Goal: Obtain resource: Download file/media

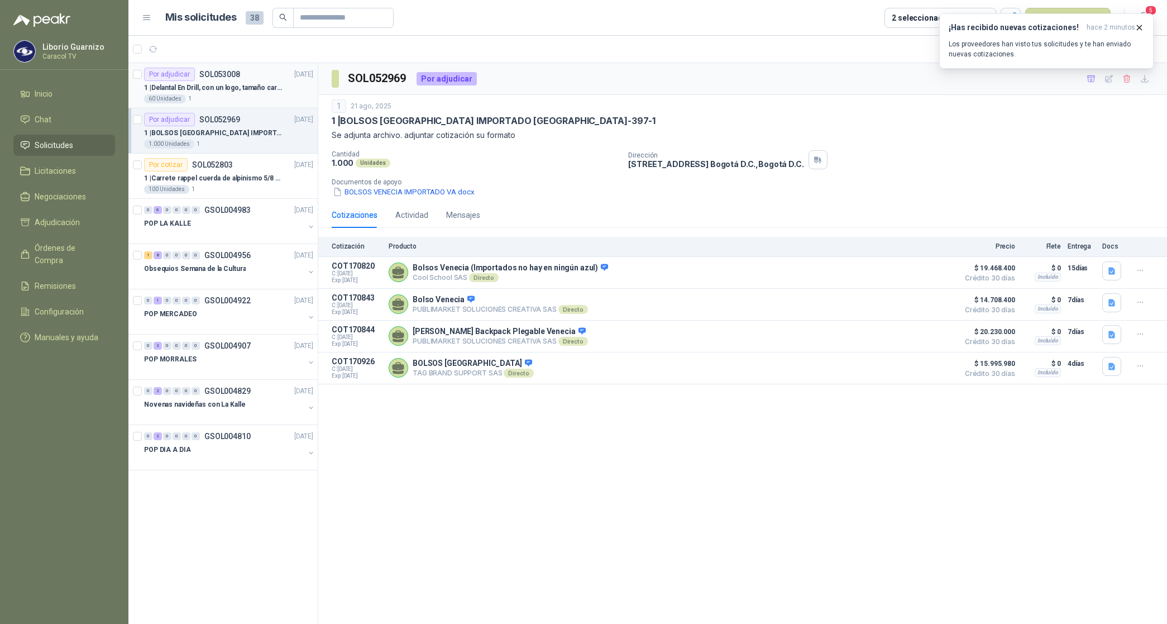
click at [218, 93] on p "1 | Delantal En Drill, con un logo, tamaño carta 1 tinta (Se envia enlacen, com…" at bounding box center [213, 88] width 139 height 11
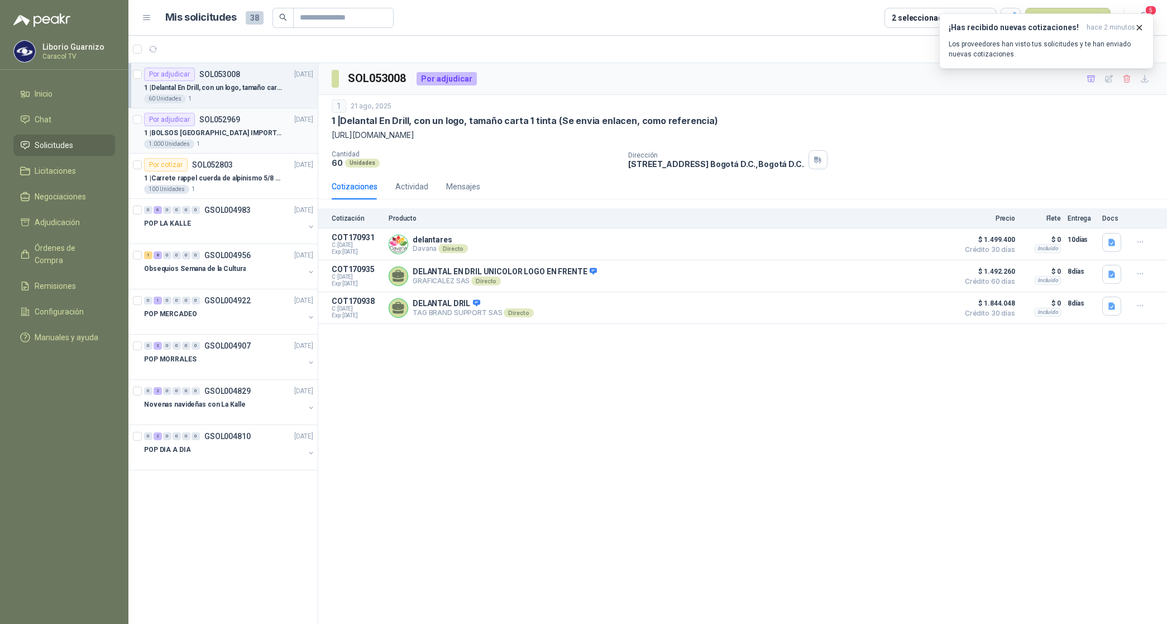
click at [246, 133] on p "1 | BOLSOS VENECIA IMPORTADO [GEOGRAPHIC_DATA]-397-1" at bounding box center [213, 133] width 139 height 11
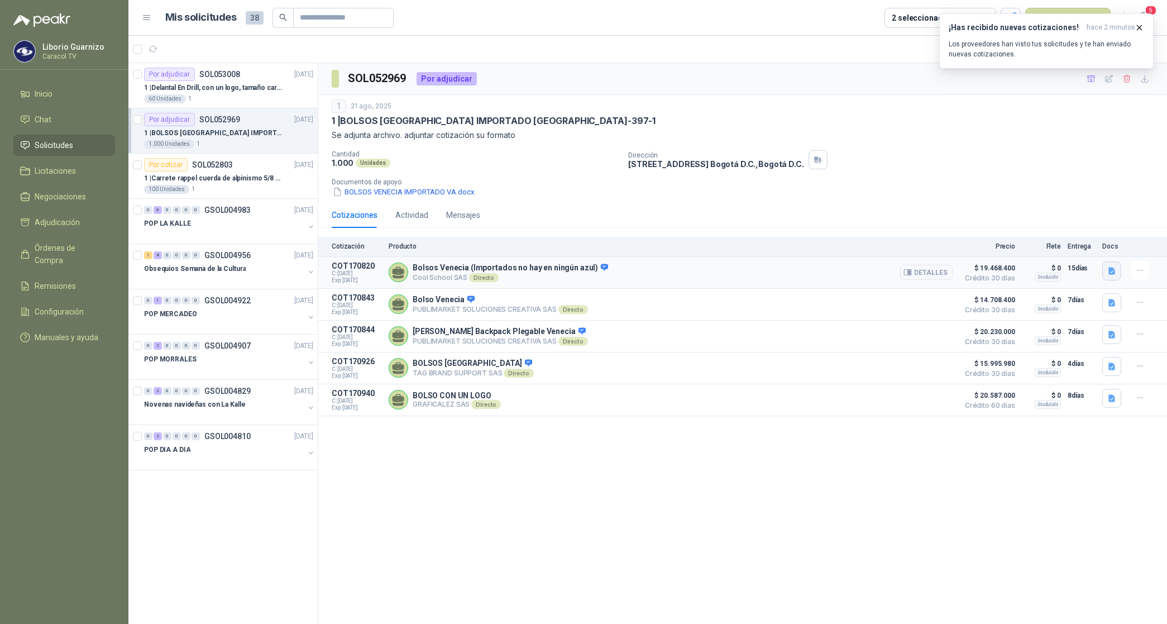
click at [1111, 271] on icon "button" at bounding box center [1111, 270] width 7 height 7
click at [1051, 247] on button "Cotización Bolsos Caracol (2).pdf" at bounding box center [1052, 246] width 126 height 12
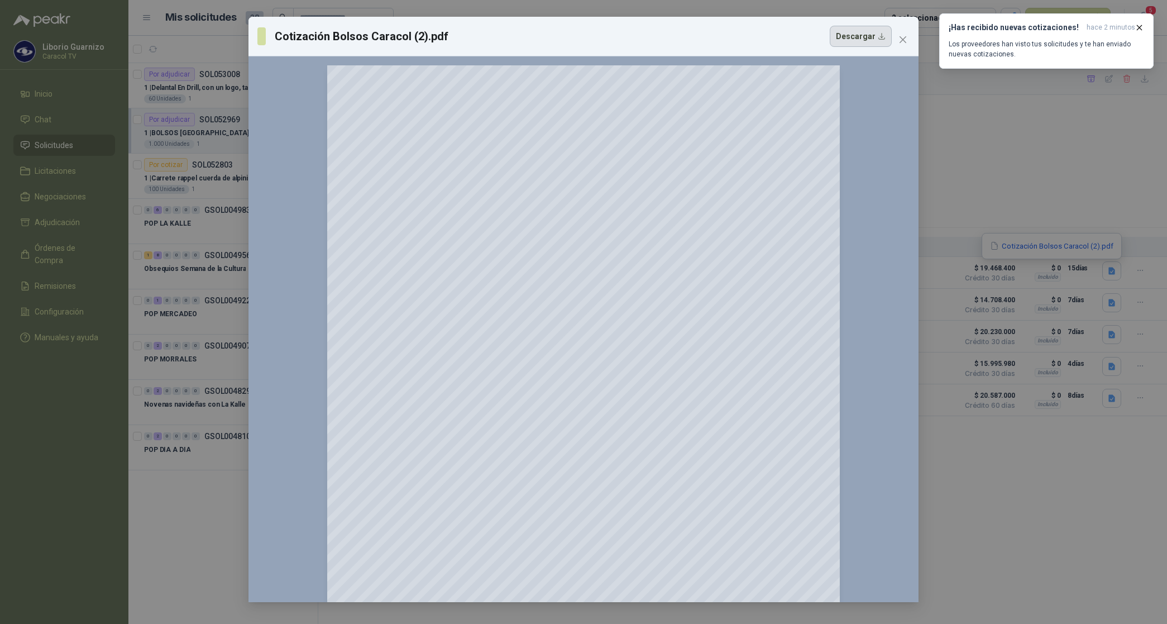
click at [851, 40] on button "Descargar" at bounding box center [861, 36] width 62 height 21
click at [1150, 145] on div "Cotización Bolsos Caracol (2).pdf Descargar 150 %" at bounding box center [583, 312] width 1167 height 624
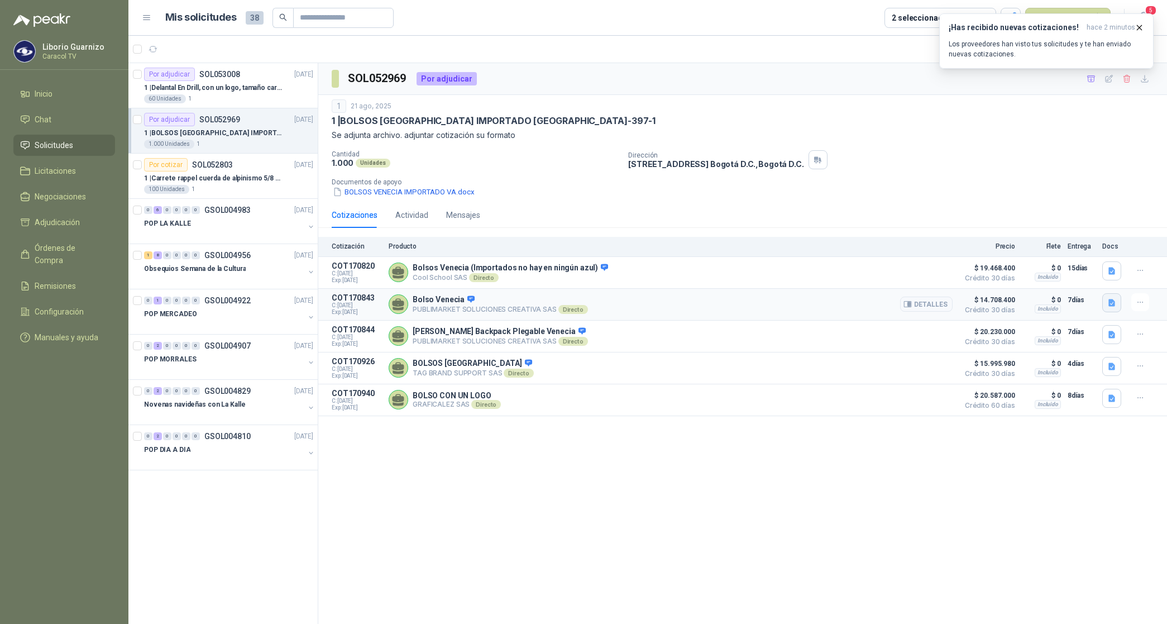
click at [1109, 300] on icon "button" at bounding box center [1111, 302] width 9 height 9
click at [1075, 276] on button "PUBLIMARKET COTIZACION OMG 2762-25 CARACOL-BOLSOS.pdf" at bounding box center [999, 279] width 231 height 12
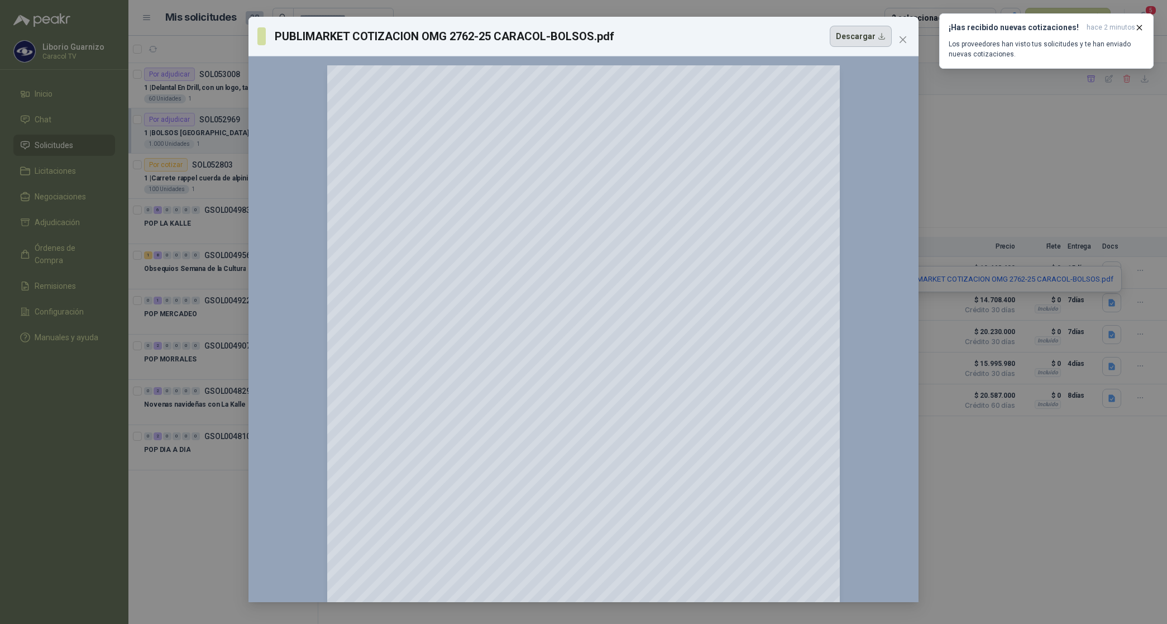
click at [857, 41] on button "Descargar" at bounding box center [861, 36] width 62 height 21
click at [1120, 137] on div "PUBLIMARKET COTIZACION OMG 2762-25 CARACOL-BOLSOS.pdf Descargar 150 %" at bounding box center [583, 312] width 1167 height 624
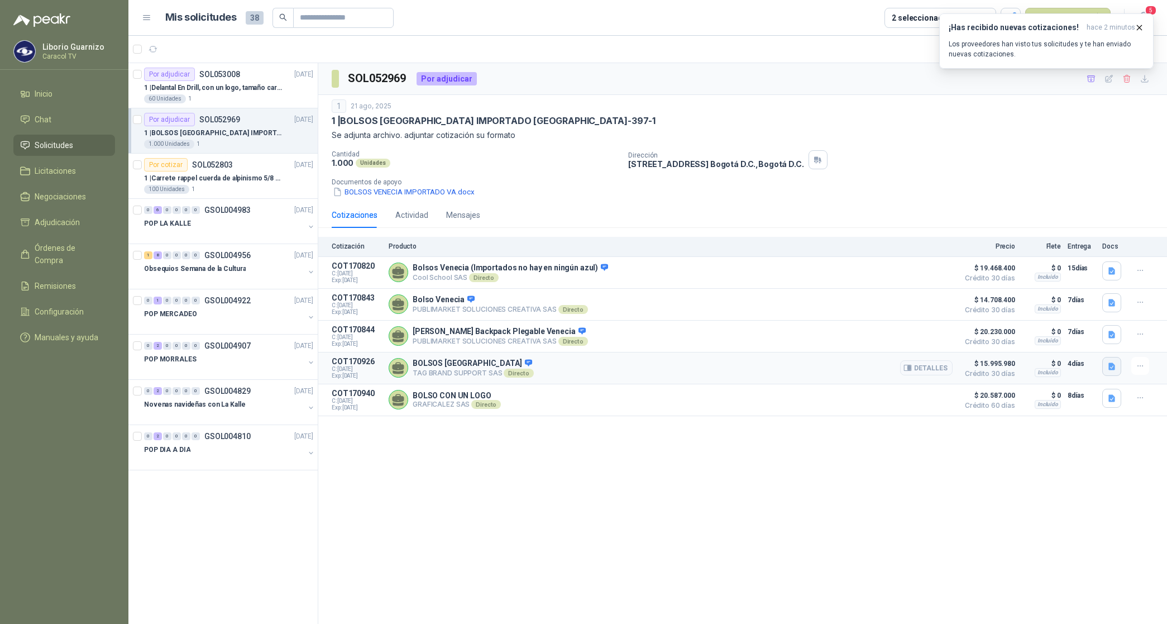
click at [1113, 370] on icon "button" at bounding box center [1111, 365] width 7 height 7
click at [1070, 339] on button "([DATE]) - C-1364-25 - BOLSO - CARACOL - (TAG BRAND SUPPORT).pdf" at bounding box center [992, 344] width 246 height 12
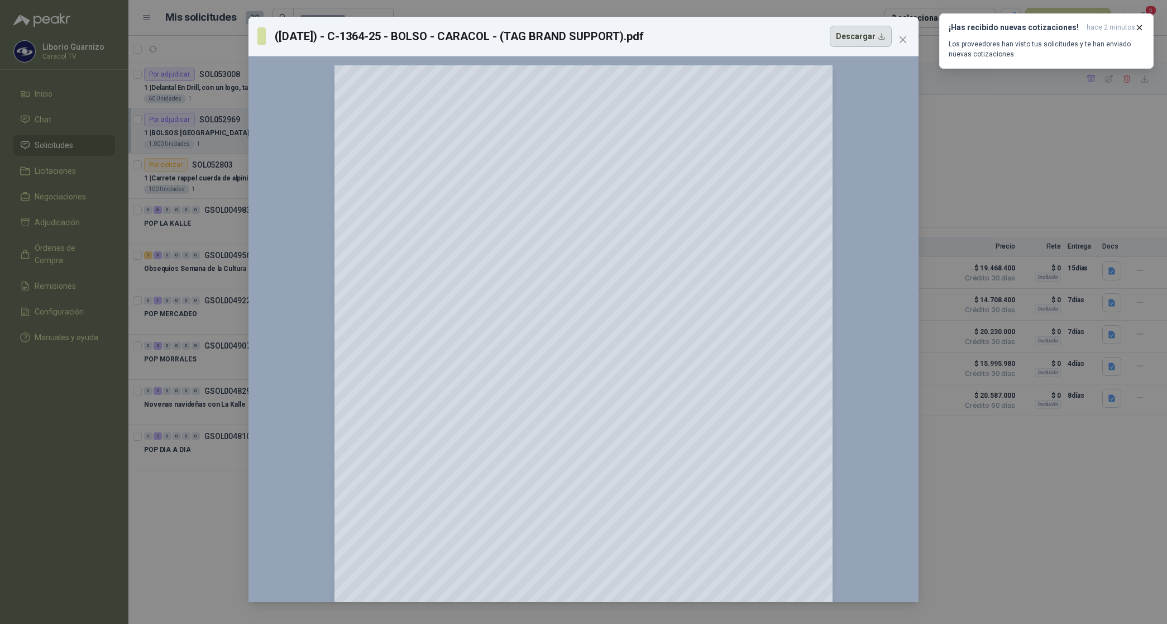
click at [852, 41] on button "Descargar" at bounding box center [861, 36] width 62 height 21
click at [1118, 121] on div "([DATE]) - C-1364-25 - BOLSO - CARACOL - (TAG BRAND SUPPORT).pdf Descargar 150 %" at bounding box center [583, 312] width 1167 height 624
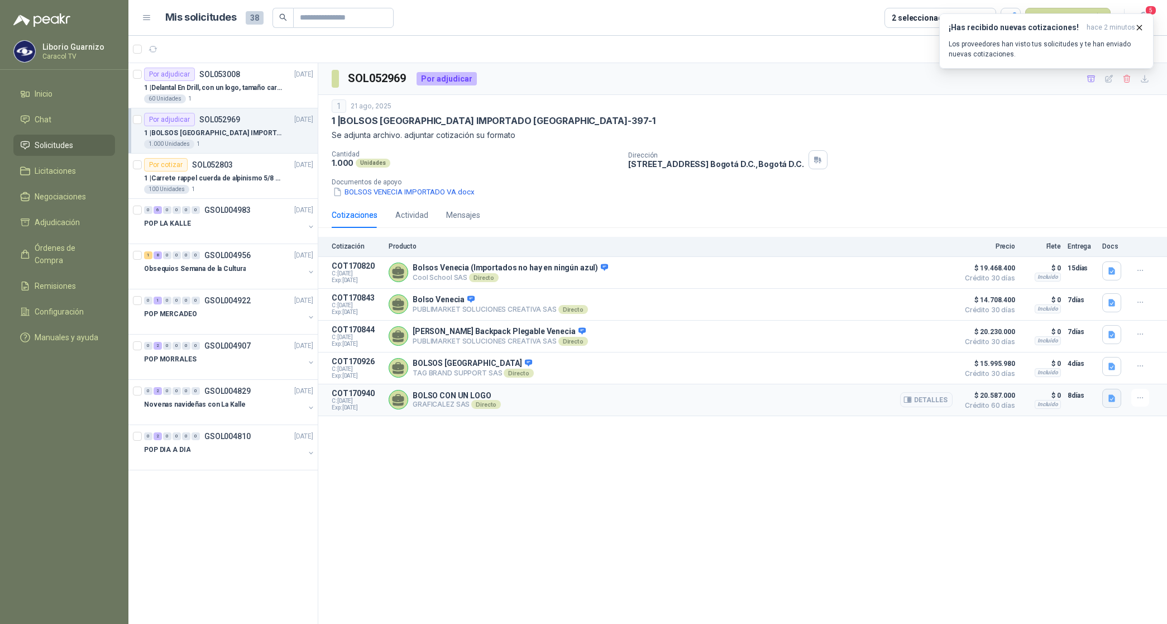
click at [1109, 401] on icon "button" at bounding box center [1111, 397] width 7 height 7
click at [1039, 377] on button "cotizacioncaracoltv22agostovenecia.pdf" at bounding box center [1040, 377] width 148 height 12
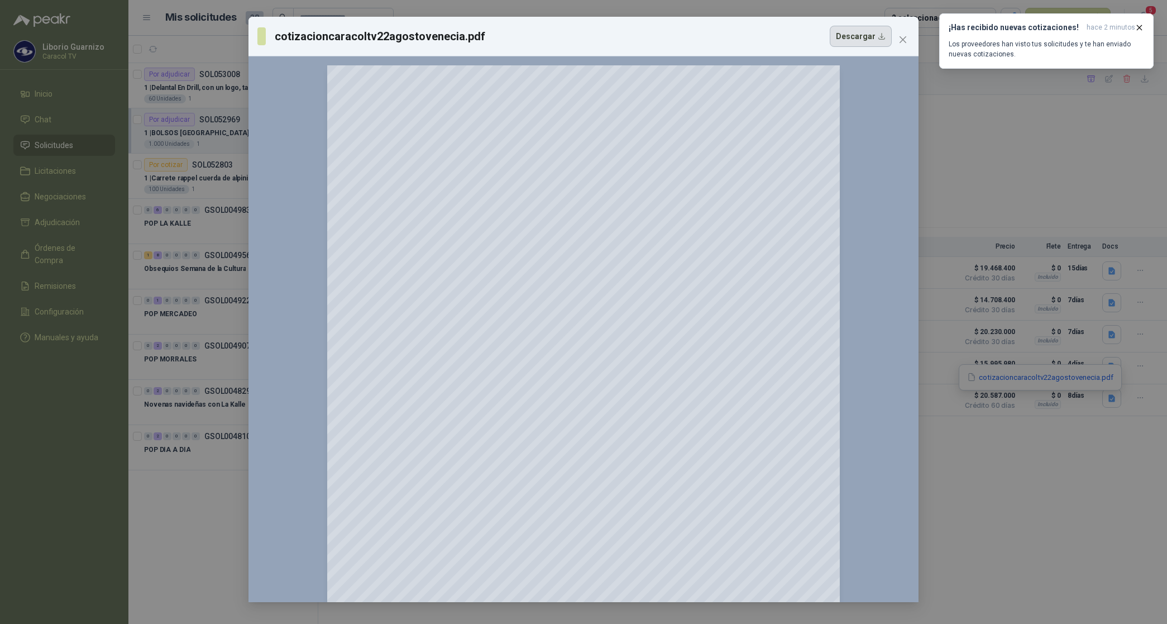
click at [854, 38] on button "Descargar" at bounding box center [861, 36] width 62 height 21
click at [902, 40] on icon "close" at bounding box center [902, 39] width 7 height 7
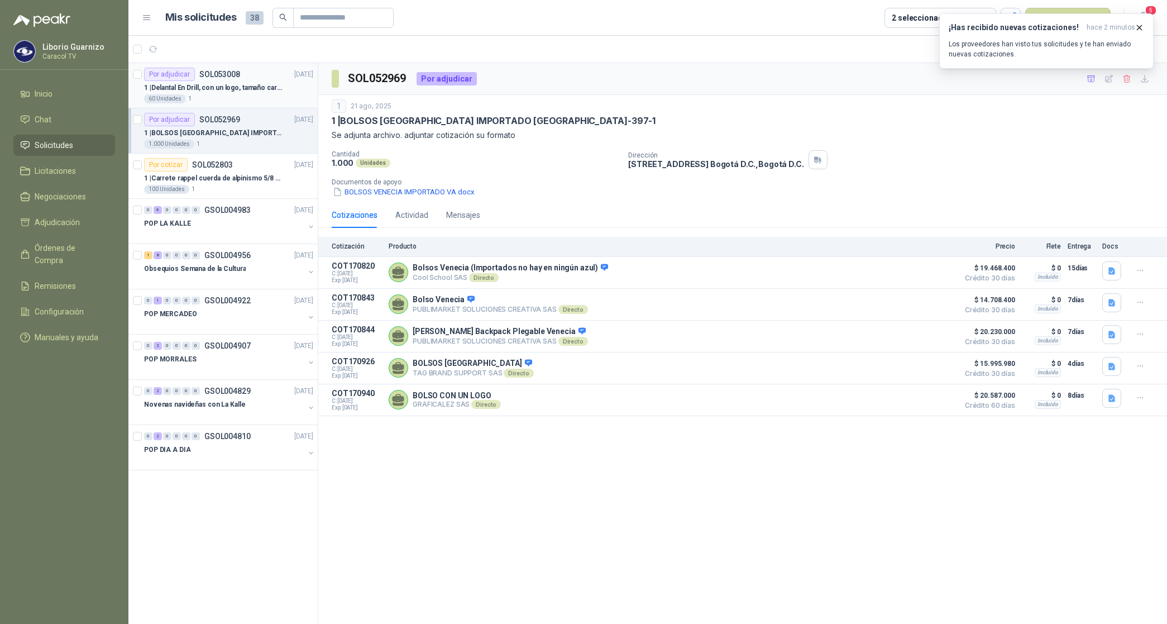
click at [244, 89] on p "1 | Delantal En Drill, con un logo, tamaño carta 1 tinta (Se envia enlacen, com…" at bounding box center [213, 88] width 139 height 11
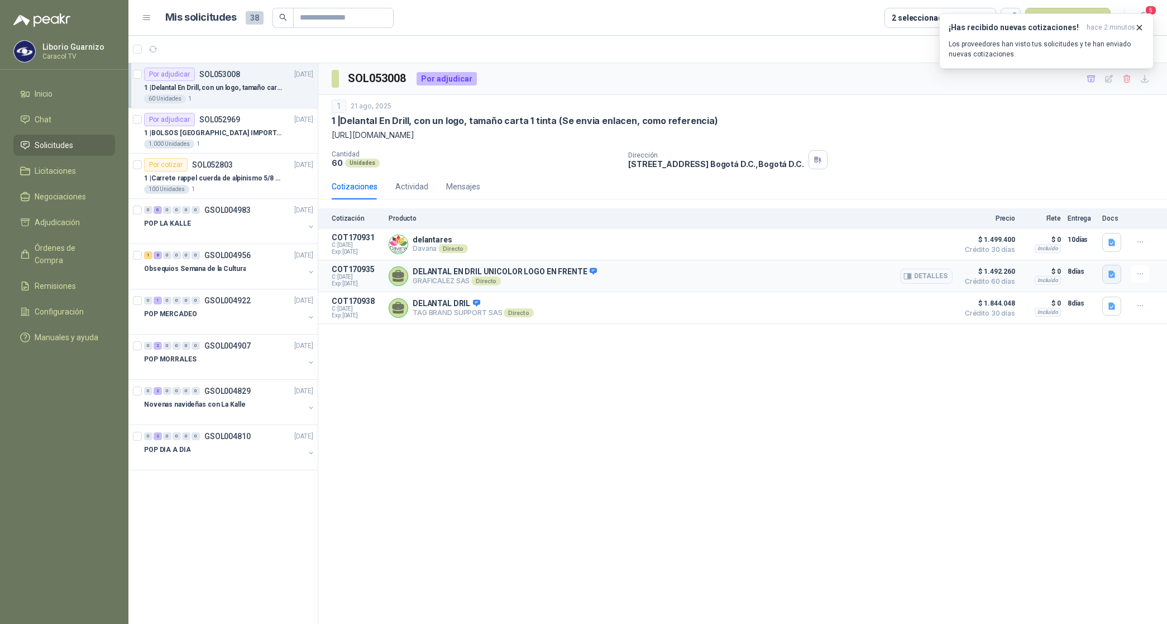
click at [1109, 274] on icon "button" at bounding box center [1111, 274] width 9 height 9
click at [1026, 255] on button "cotizacionDelantalcaracoltv22agosto.pdf" at bounding box center [1038, 251] width 151 height 12
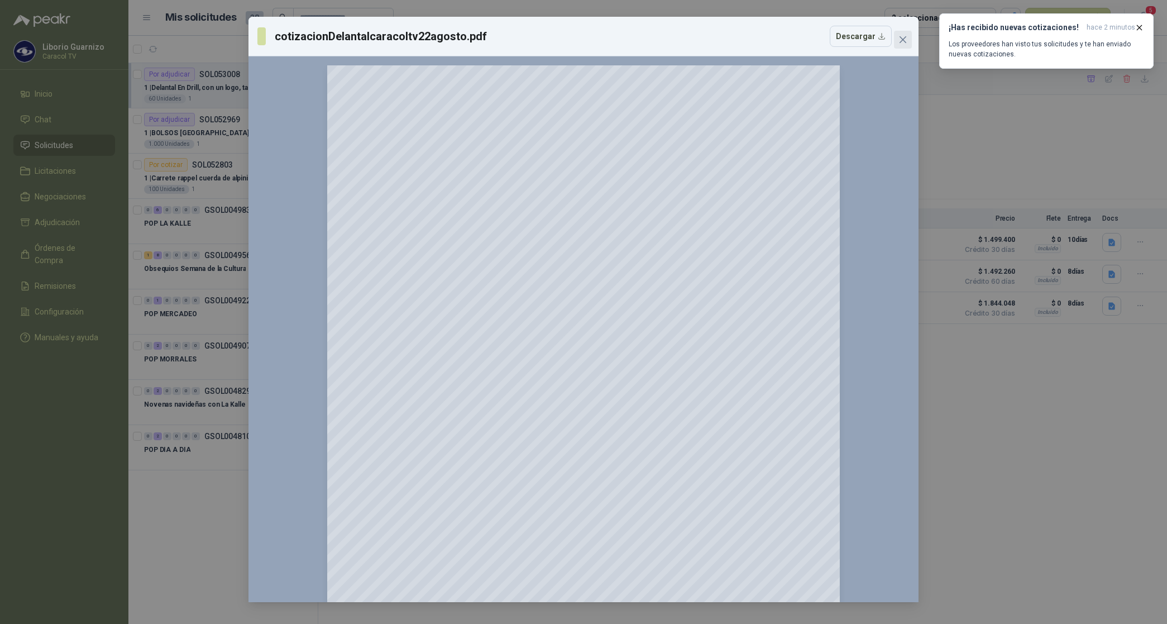
click at [906, 40] on icon "close" at bounding box center [902, 39] width 9 height 9
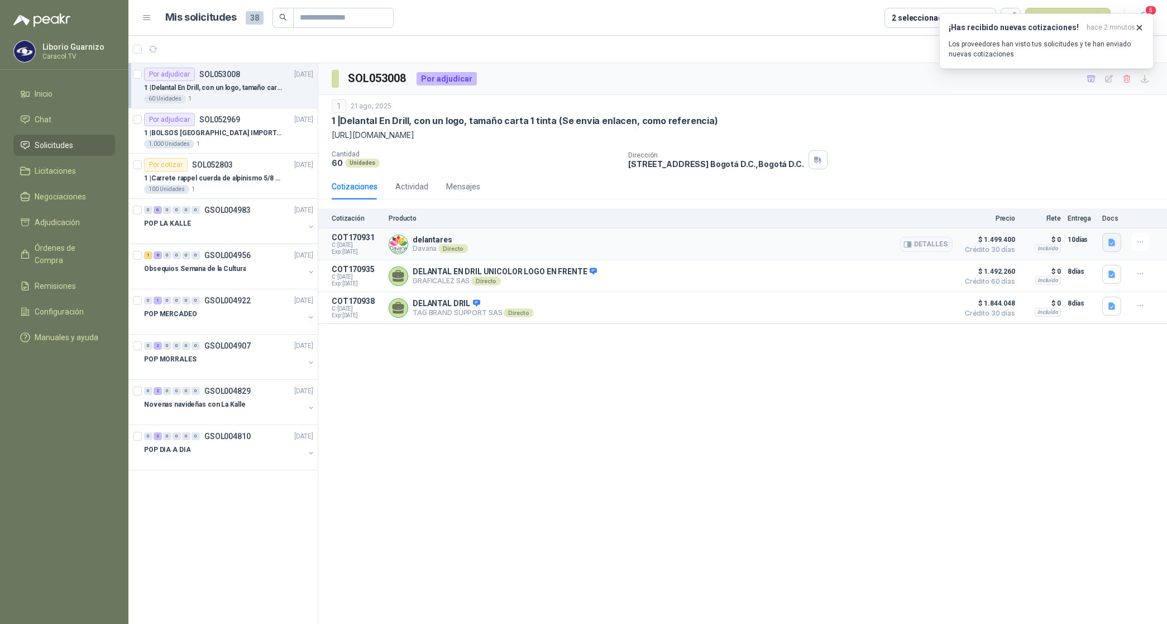
click at [1109, 244] on icon "button" at bounding box center [1111, 242] width 7 height 7
click at [1023, 218] on button "Davana cotizacion caracol delantares 2208.pdf" at bounding box center [1030, 218] width 167 height 12
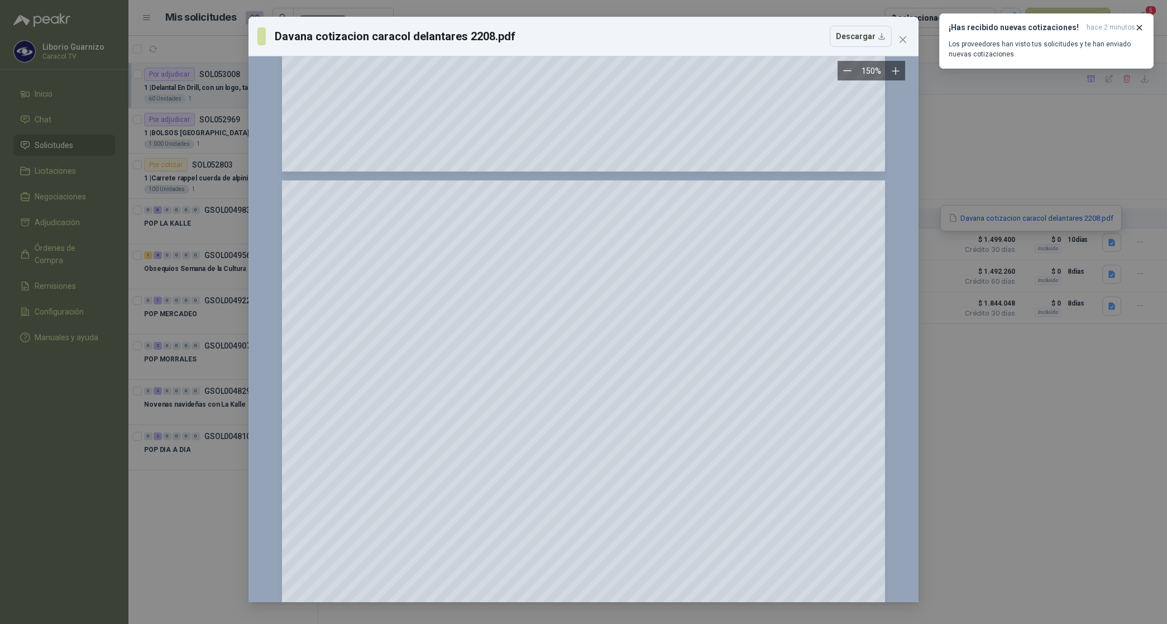
scroll to position [349, 0]
drag, startPoint x: 903, startPoint y: 37, endPoint x: 925, endPoint y: 114, distance: 80.7
click at [902, 37] on icon "close" at bounding box center [902, 39] width 9 height 9
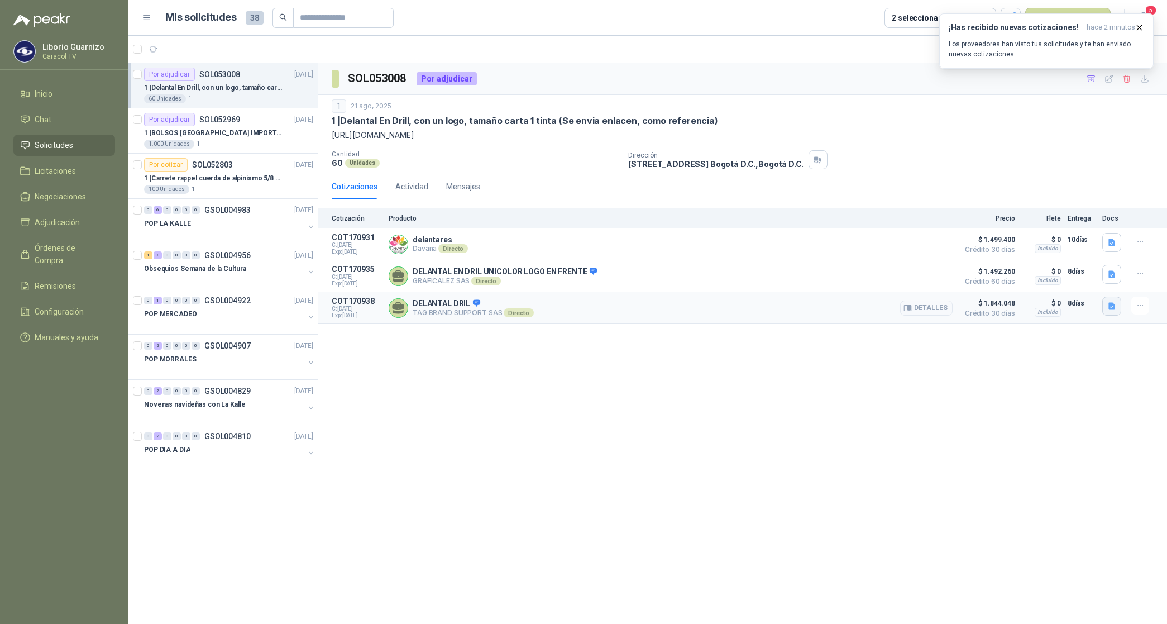
click at [1111, 313] on button "button" at bounding box center [1111, 305] width 19 height 19
click at [1012, 281] on button "([DATE]) - C-1365-25 - [GEOGRAPHIC_DATA] - CARACOL - (TAG BRAND SUPPORT).pdf" at bounding box center [967, 283] width 293 height 12
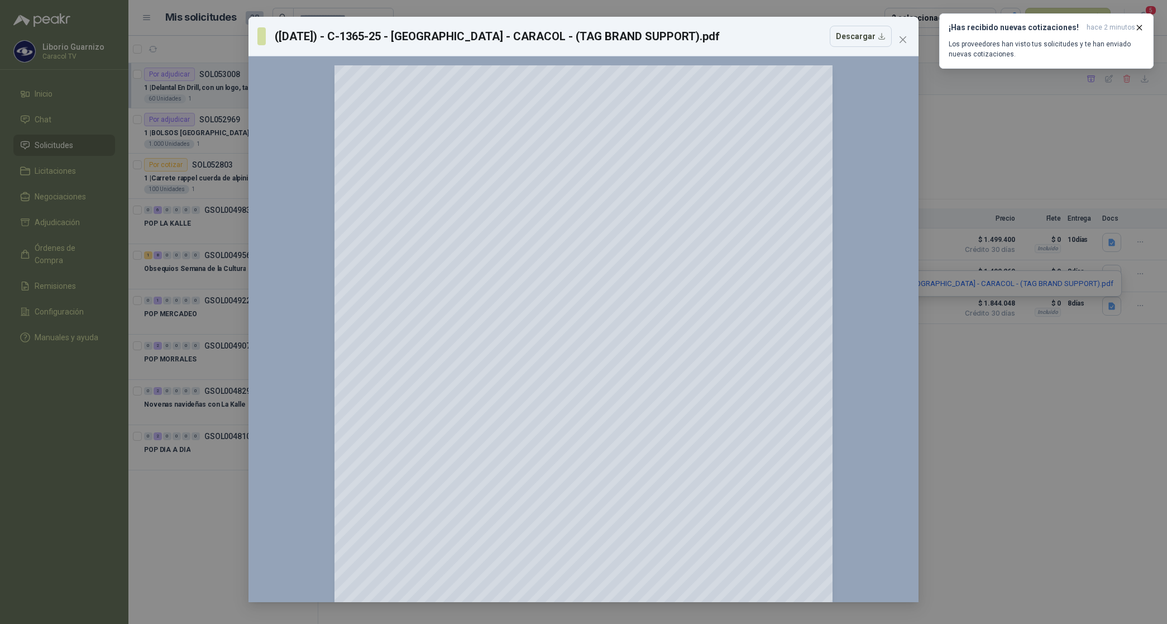
click at [903, 38] on icon "close" at bounding box center [902, 39] width 7 height 7
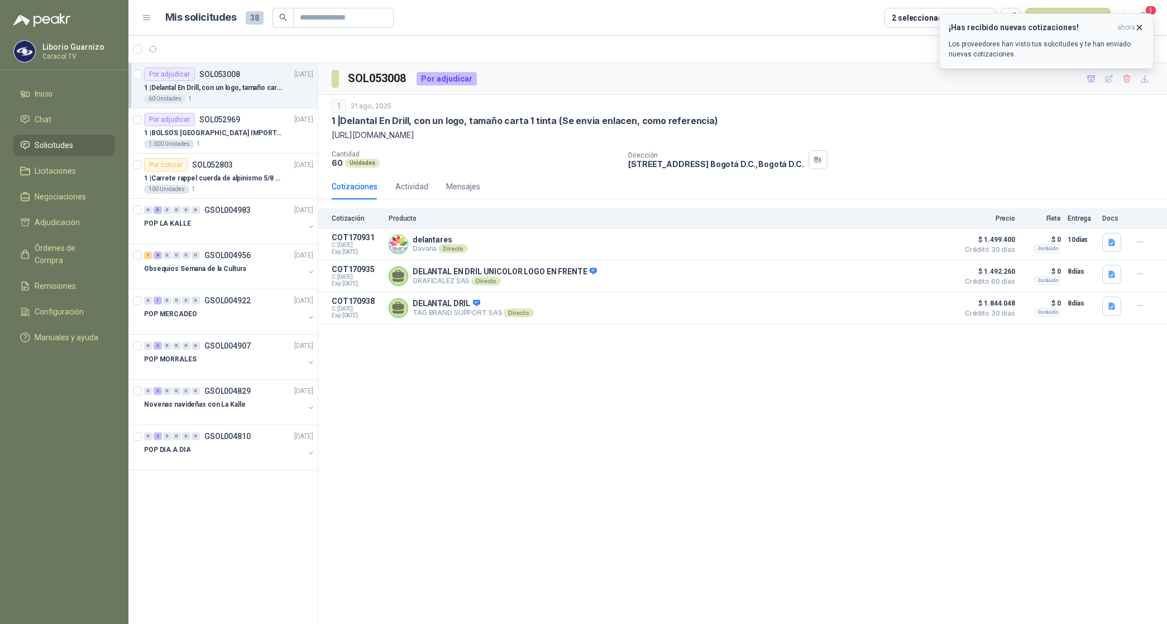
click at [1138, 28] on icon "button" at bounding box center [1139, 27] width 4 height 4
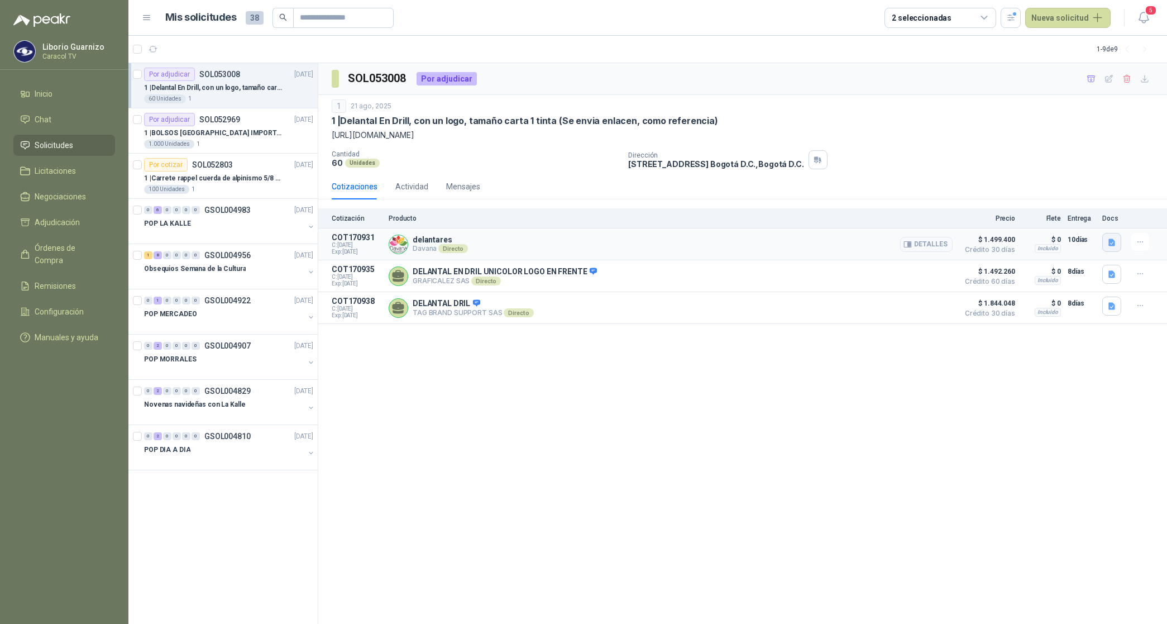
click at [1112, 241] on icon "button" at bounding box center [1111, 242] width 7 height 7
click at [1110, 239] on icon "button" at bounding box center [1111, 242] width 7 height 7
click at [1113, 248] on button "button" at bounding box center [1111, 242] width 19 height 19
click at [1024, 219] on button "Davana cotizacion caracol delantares 2208.pdf" at bounding box center [1030, 218] width 167 height 12
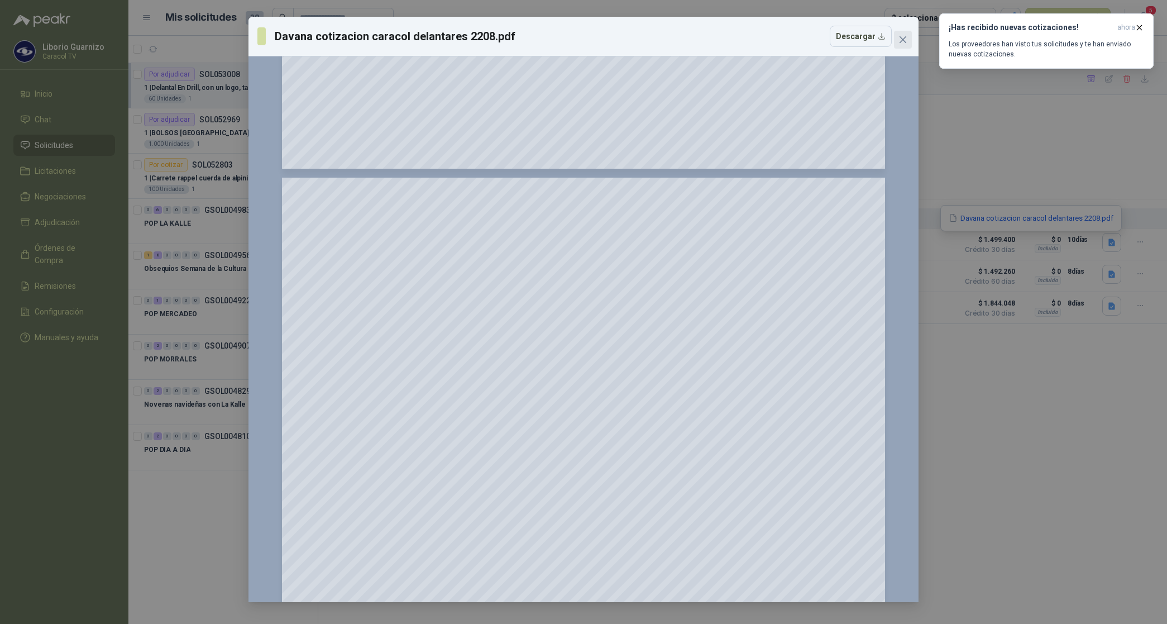
click at [903, 40] on icon "close" at bounding box center [902, 39] width 7 height 7
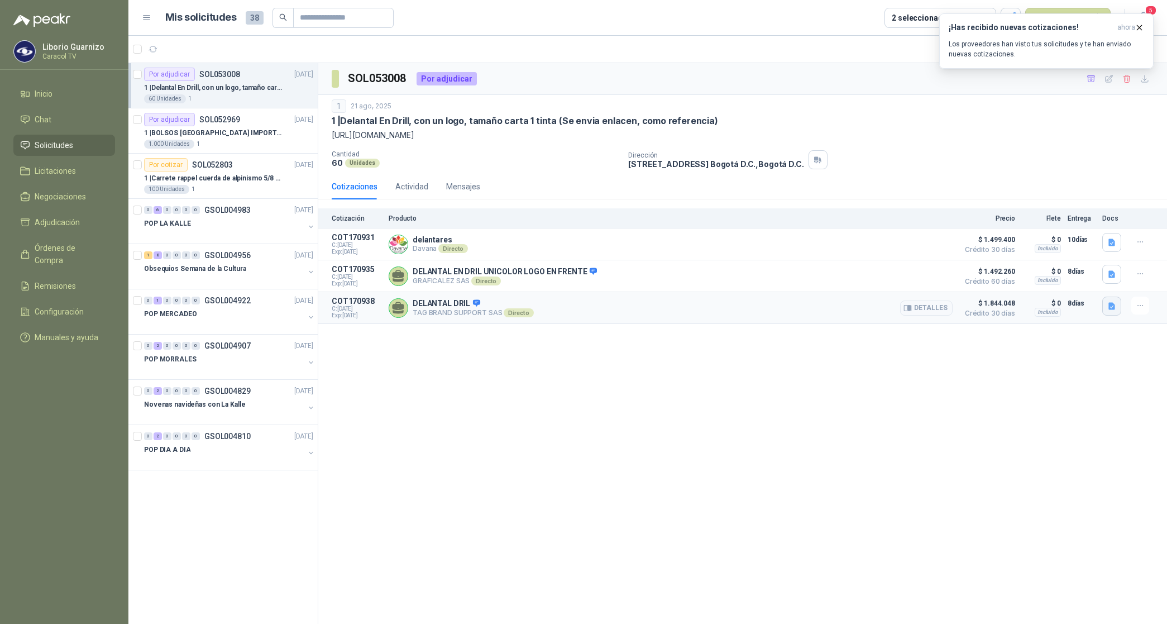
click at [1111, 310] on icon "button" at bounding box center [1111, 305] width 9 height 9
click at [996, 289] on div "([DATE]) - C-1365-25 - [GEOGRAPHIC_DATA] - CARACOL - (TAG BRAND SUPPORT).pdf" at bounding box center [968, 283] width 308 height 26
click at [981, 284] on button "([DATE]) - C-1365-25 - [GEOGRAPHIC_DATA] - CARACOL - (TAG BRAND SUPPORT).pdf" at bounding box center [967, 283] width 293 height 12
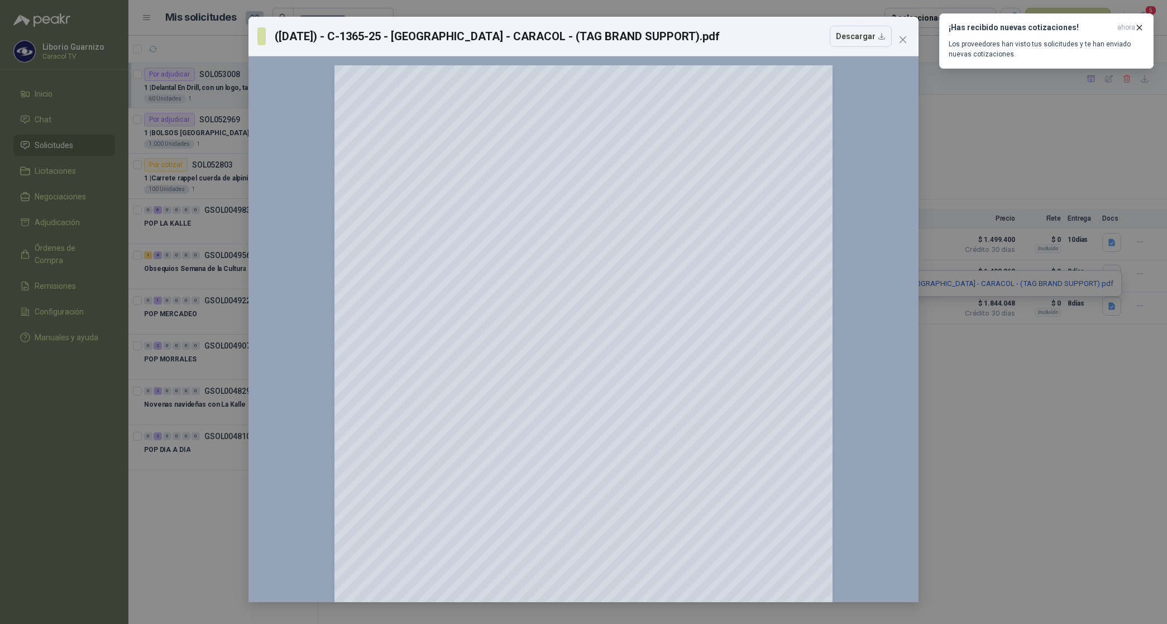
click at [902, 40] on icon "close" at bounding box center [902, 39] width 7 height 7
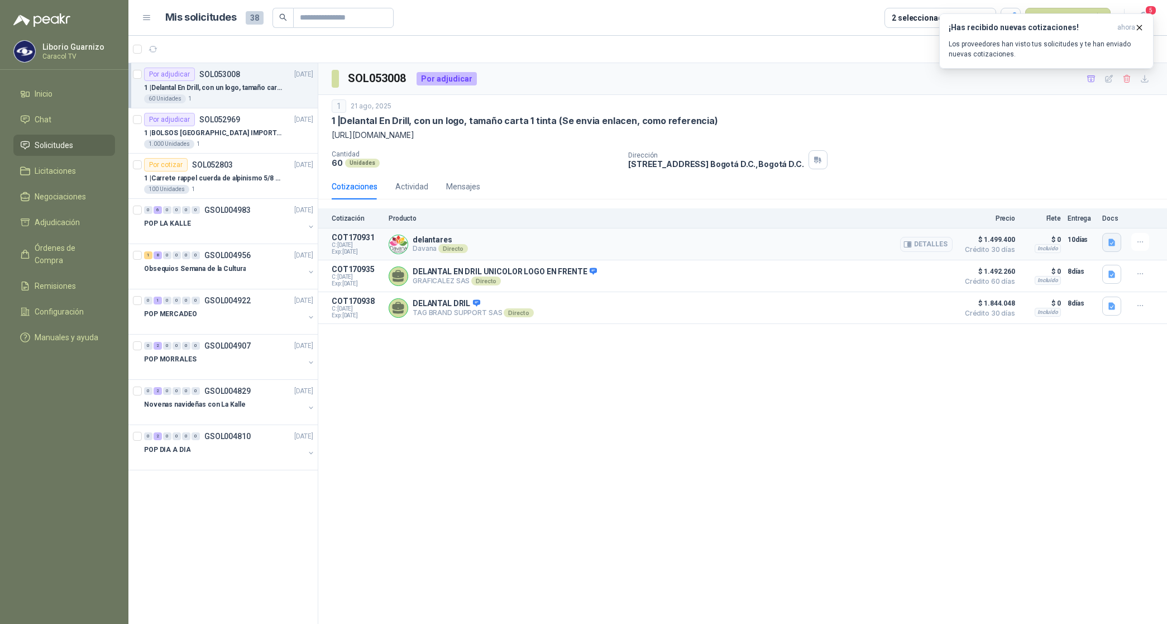
click at [1119, 242] on button "button" at bounding box center [1111, 242] width 19 height 19
click at [1054, 219] on button "Davana cotizacion caracol delantares 2208.pdf" at bounding box center [1030, 218] width 167 height 12
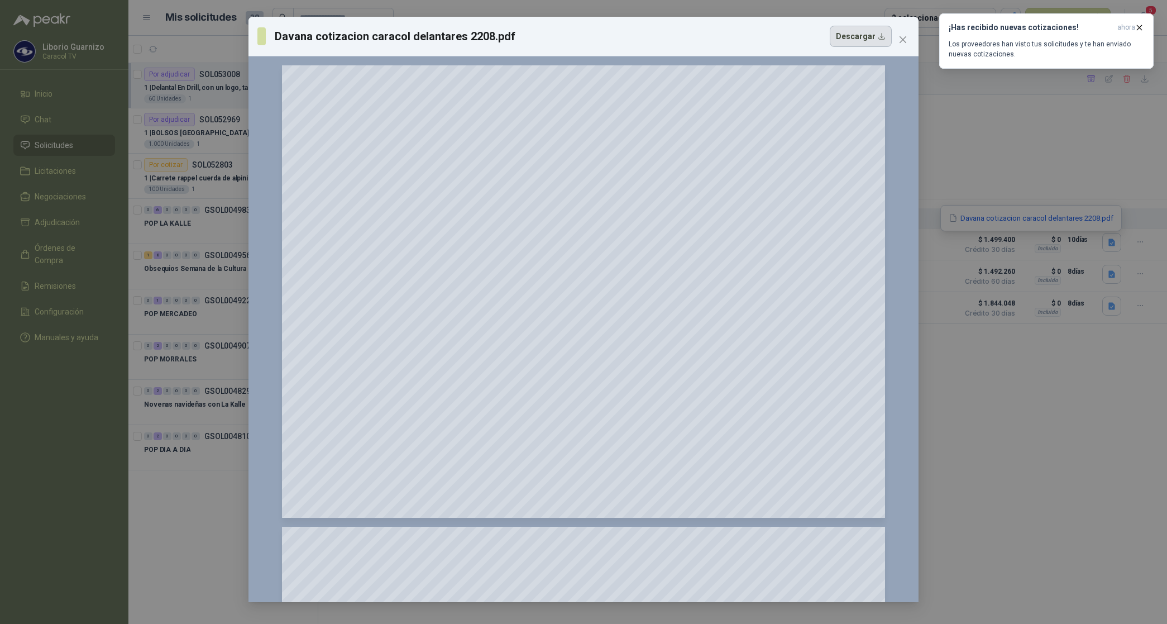
click at [859, 30] on button "Descargar" at bounding box center [861, 36] width 62 height 21
click at [1044, 512] on div "Davana cotizacion caracol delantares 2208.pdf Descargar 150 %" at bounding box center [583, 312] width 1167 height 624
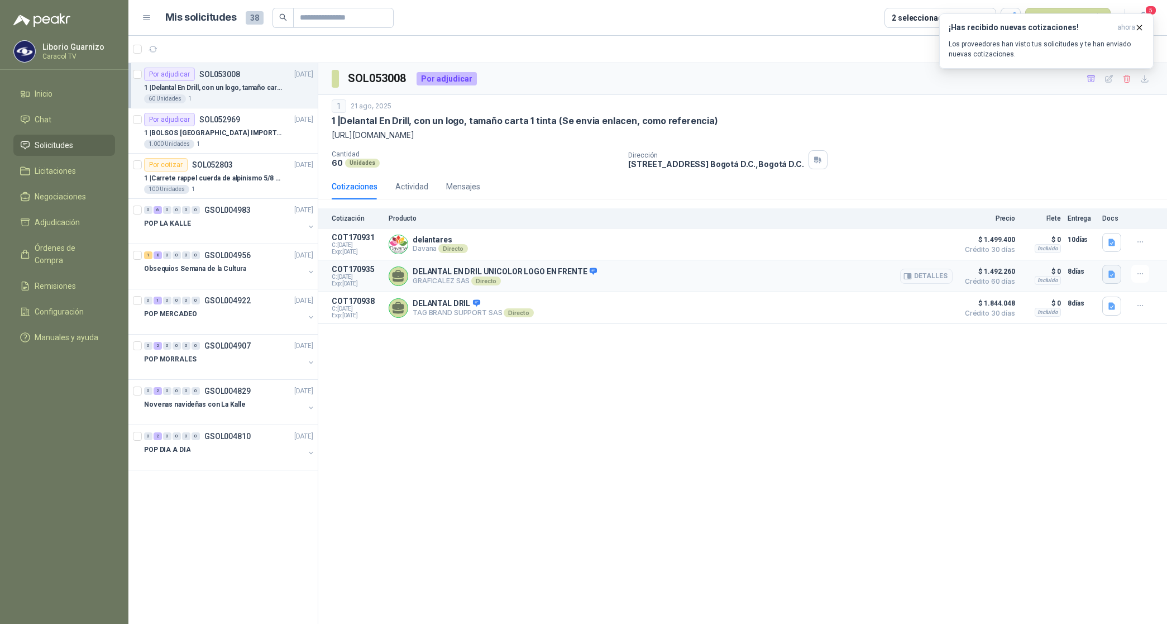
click at [1109, 275] on icon "button" at bounding box center [1111, 274] width 7 height 7
click at [1028, 246] on button "cotizacionDelantalcaracoltv22agosto.pdf" at bounding box center [1038, 251] width 151 height 12
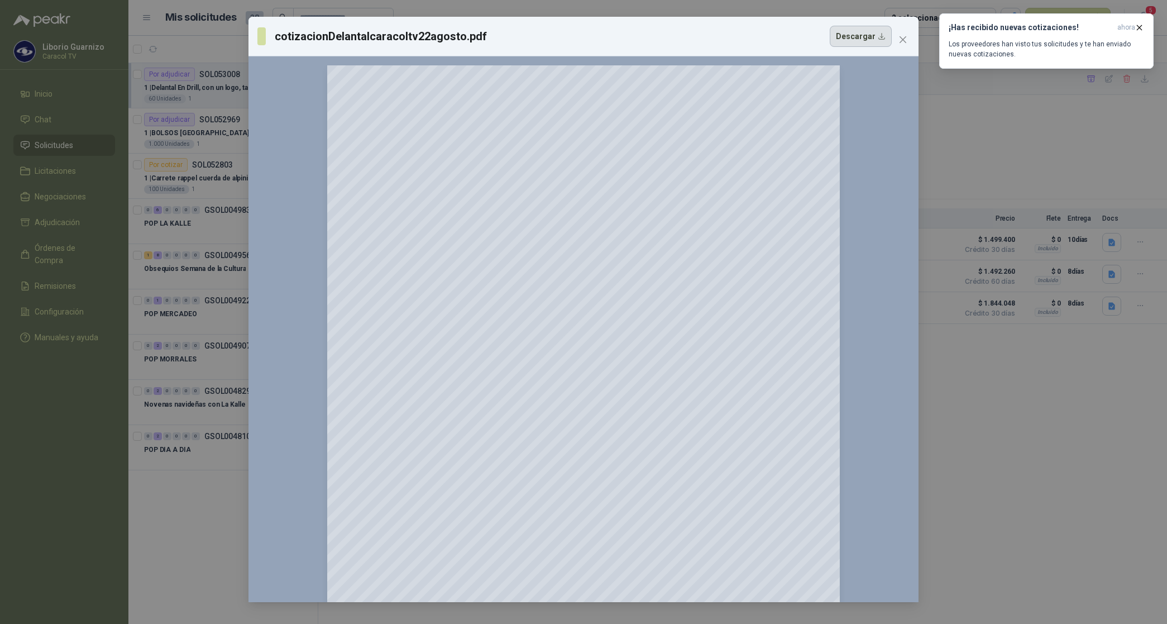
click at [861, 32] on button "Descargar" at bounding box center [861, 36] width 62 height 21
drag, startPoint x: 1024, startPoint y: 509, endPoint x: 1033, endPoint y: 503, distance: 10.5
click at [1024, 509] on div "cotizacionDelantalcaracoltv22agosto.pdf Descargar 150 %" at bounding box center [583, 312] width 1167 height 624
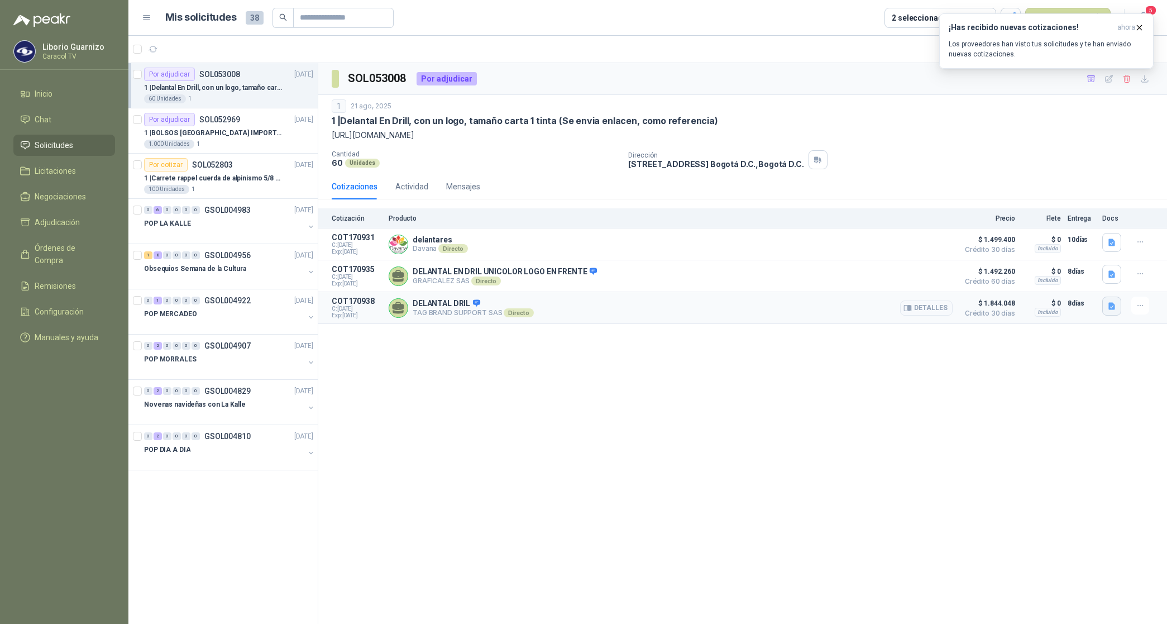
click at [1112, 309] on icon "button" at bounding box center [1111, 305] width 9 height 9
click at [1033, 282] on button "([DATE]) - C-1365-25 - [GEOGRAPHIC_DATA] - CARACOL - (TAG BRAND SUPPORT).pdf" at bounding box center [967, 283] width 293 height 12
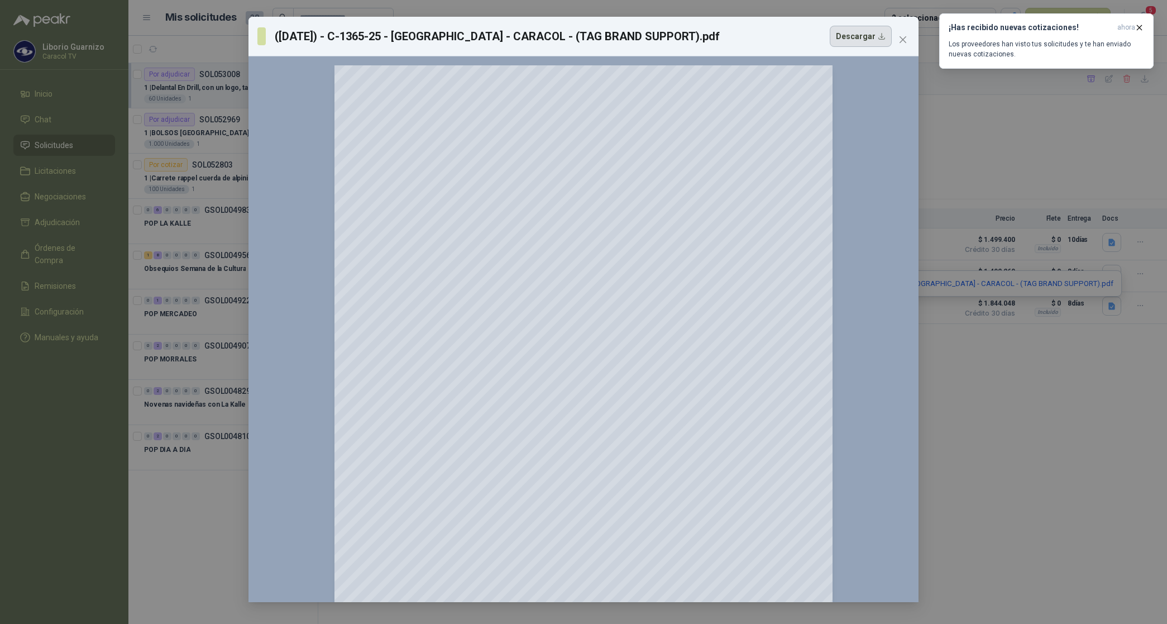
click at [846, 40] on button "Descargar" at bounding box center [861, 36] width 62 height 21
click at [902, 38] on icon "close" at bounding box center [902, 39] width 7 height 7
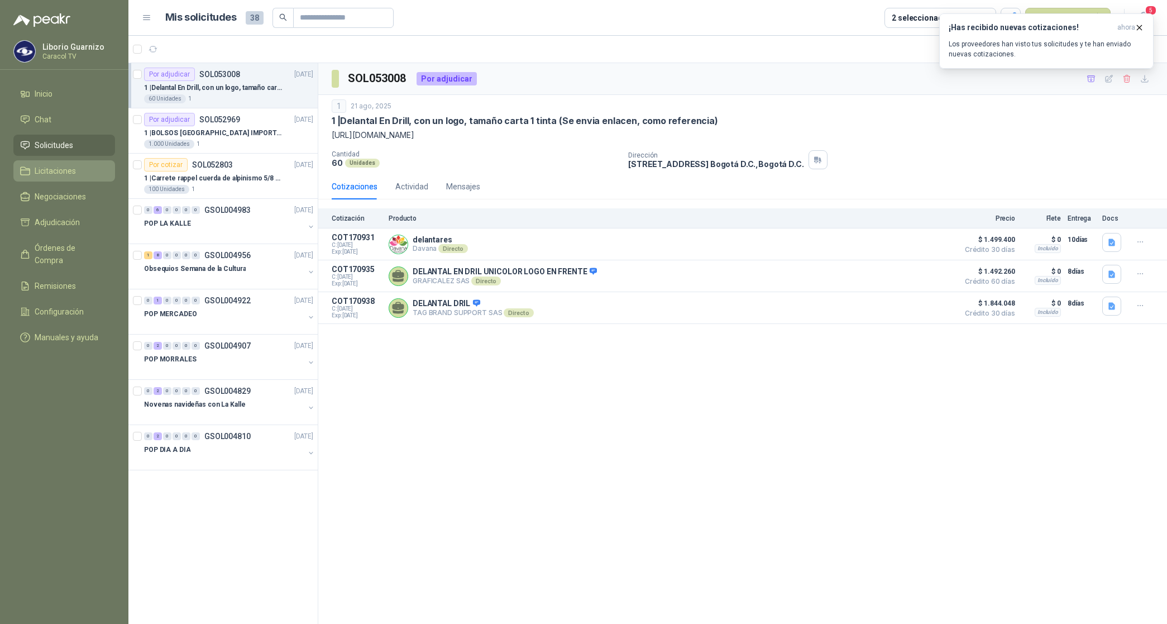
click at [65, 173] on span "Licitaciones" at bounding box center [55, 171] width 41 height 12
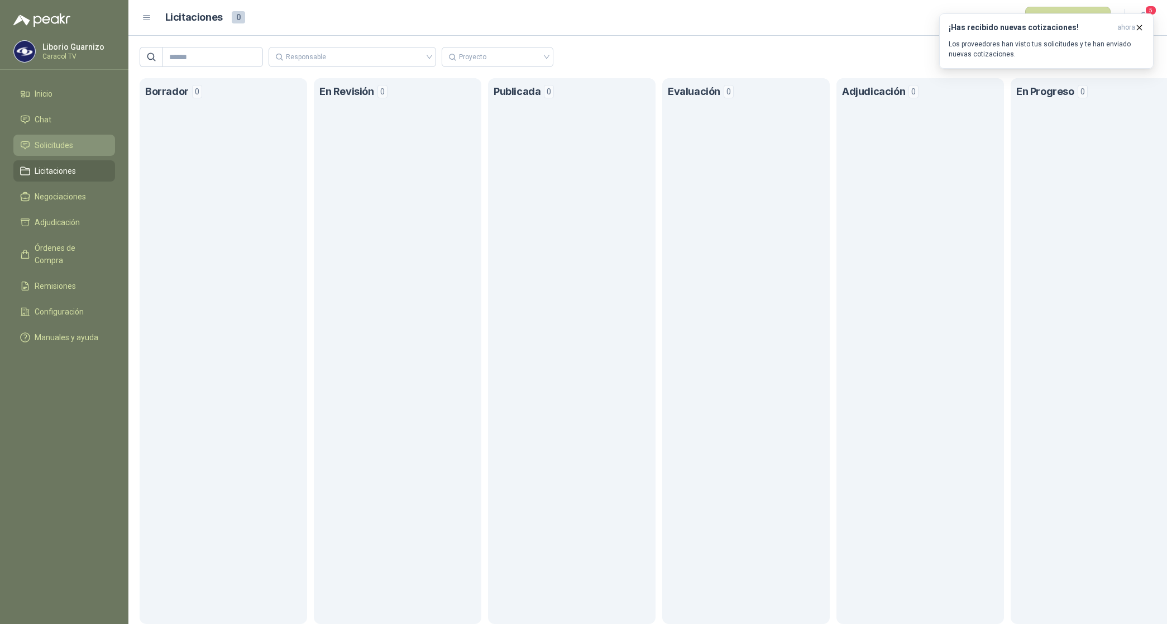
click at [59, 145] on span "Solicitudes" at bounding box center [54, 145] width 39 height 12
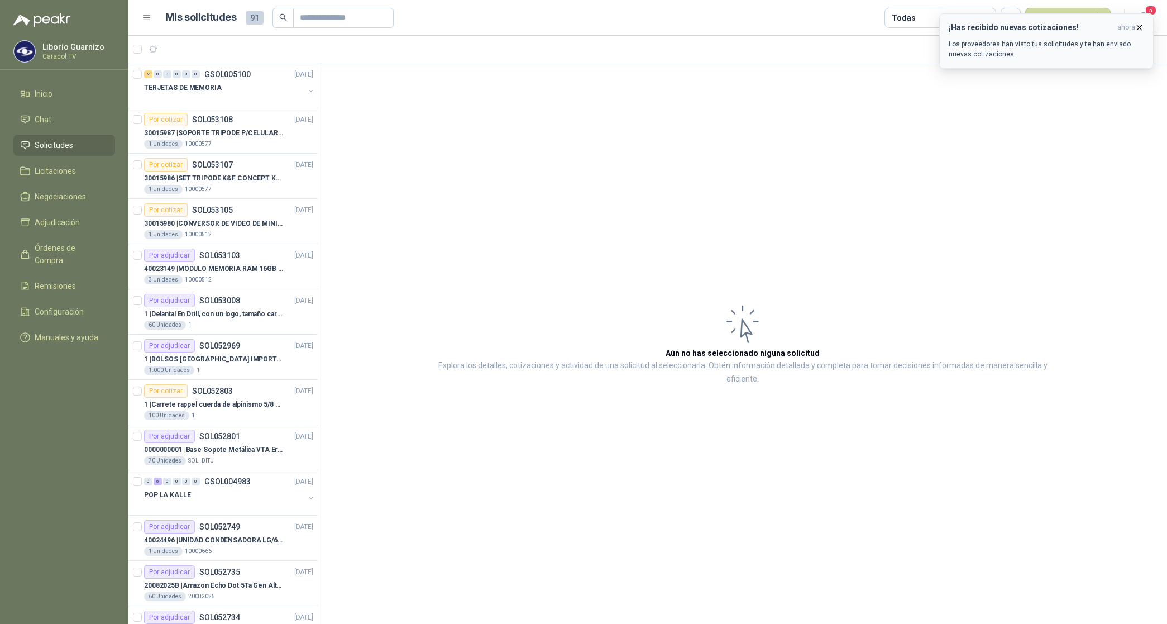
click at [1139, 26] on icon "button" at bounding box center [1138, 27] width 9 height 9
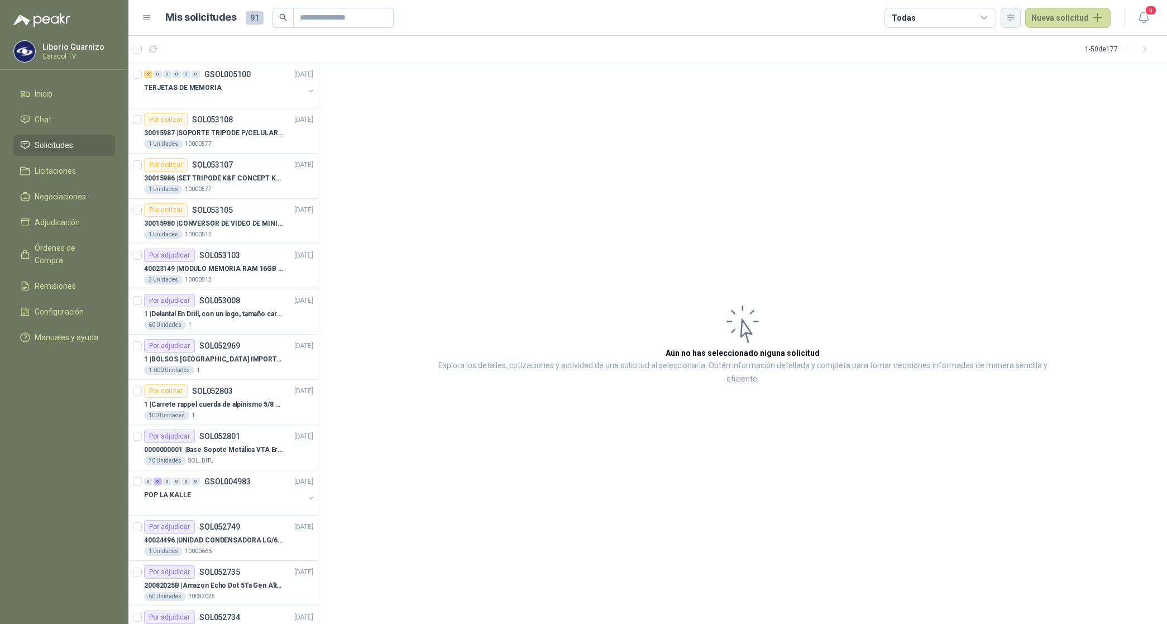
click at [1020, 22] on button "button" at bounding box center [1010, 18] width 20 height 20
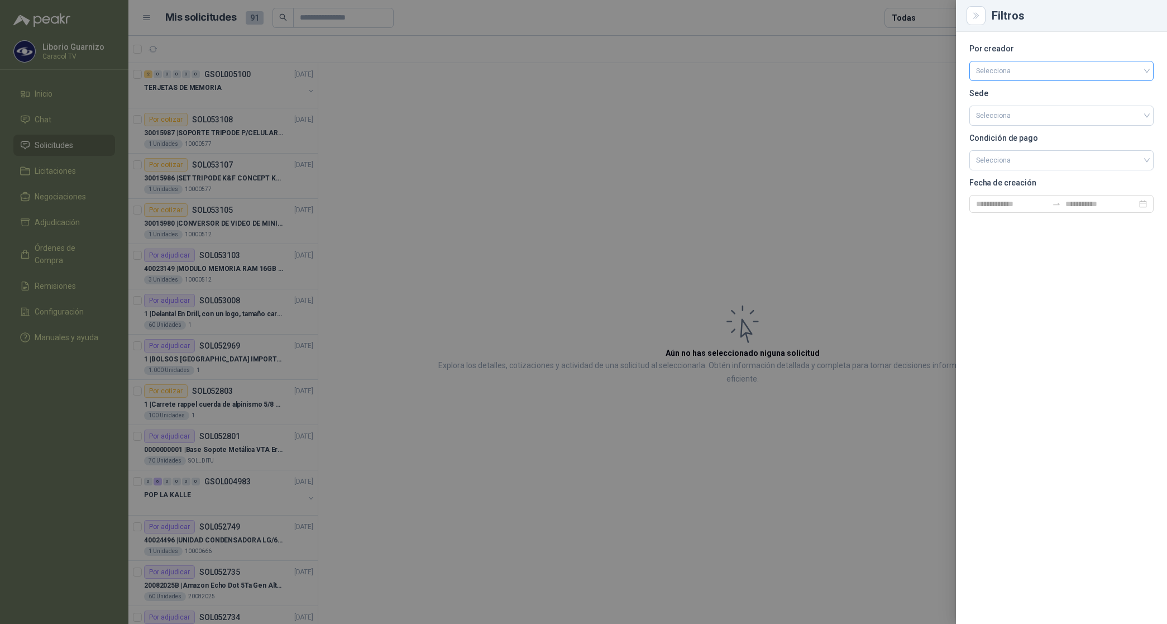
click at [989, 65] on input "search" at bounding box center [1061, 69] width 171 height 17
click at [997, 129] on div "[PERSON_NAME]" at bounding box center [1061, 130] width 166 height 12
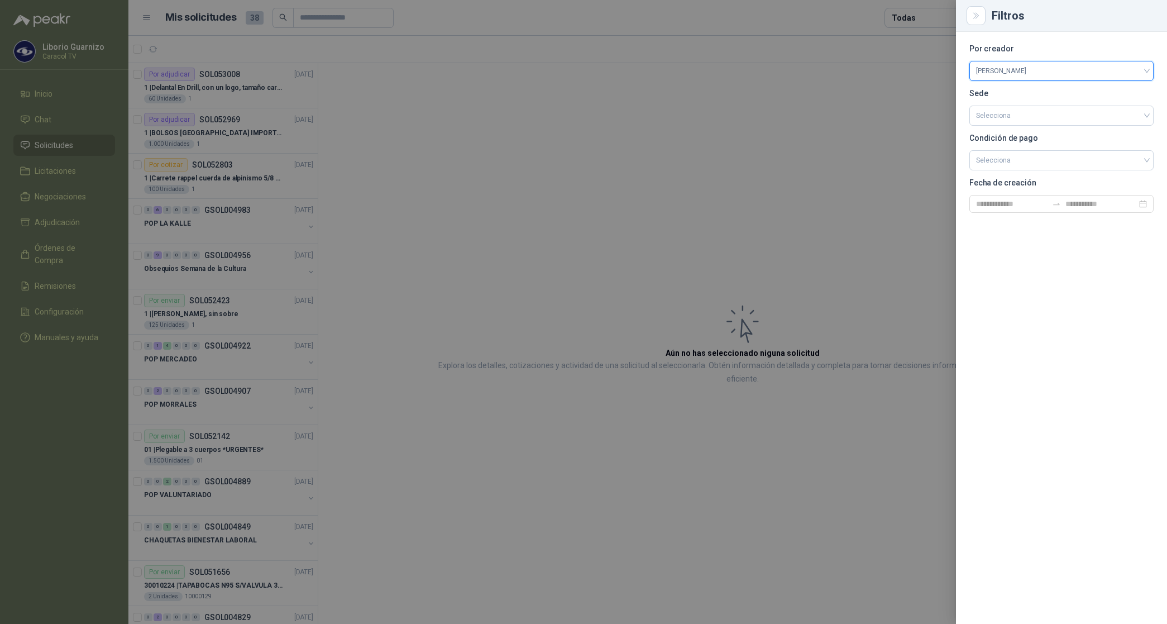
click at [922, 25] on div at bounding box center [583, 312] width 1167 height 624
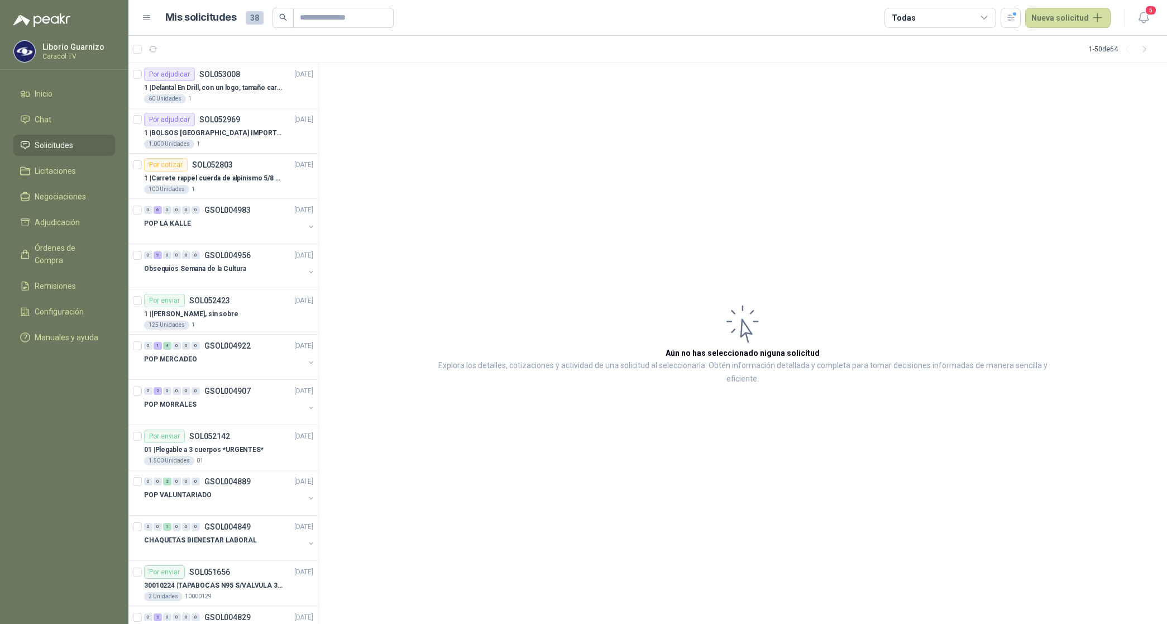
click at [927, 21] on div "Todas" at bounding box center [940, 18] width 112 height 20
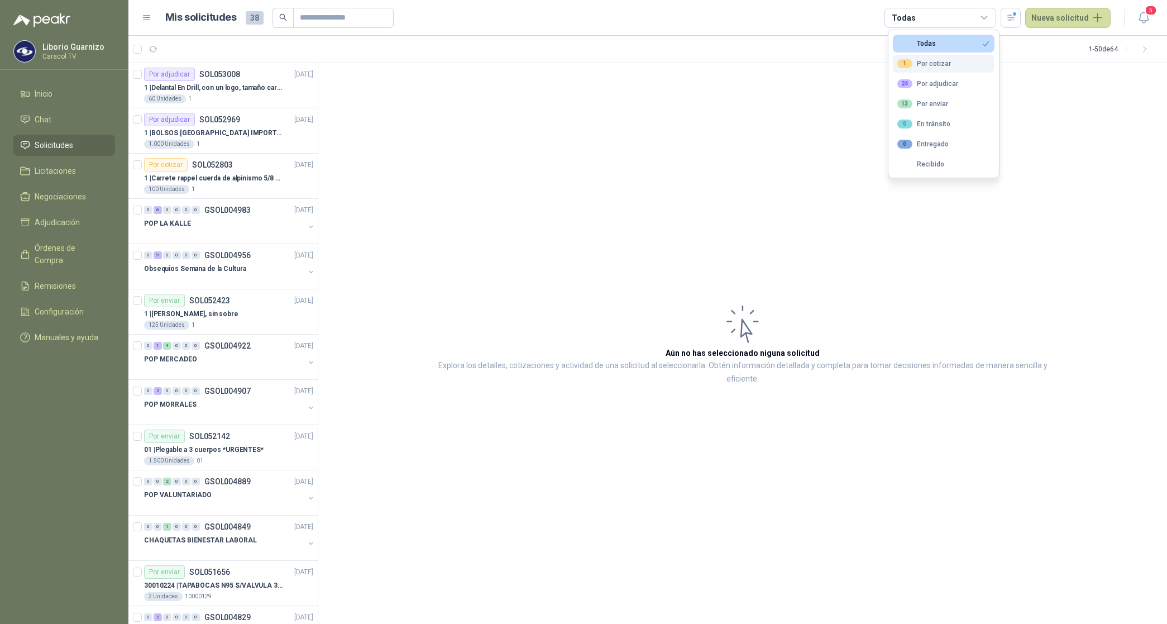
click at [927, 66] on div "1 Por cotizar" at bounding box center [924, 63] width 54 height 9
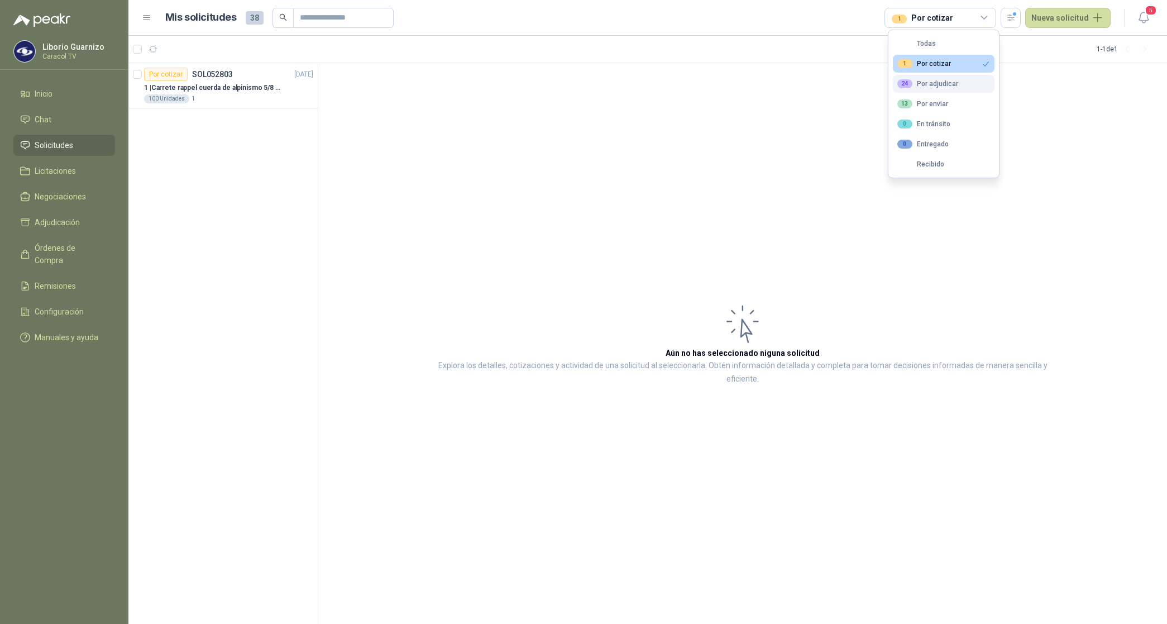
click at [929, 81] on div "24 Por adjudicar" at bounding box center [927, 83] width 61 height 9
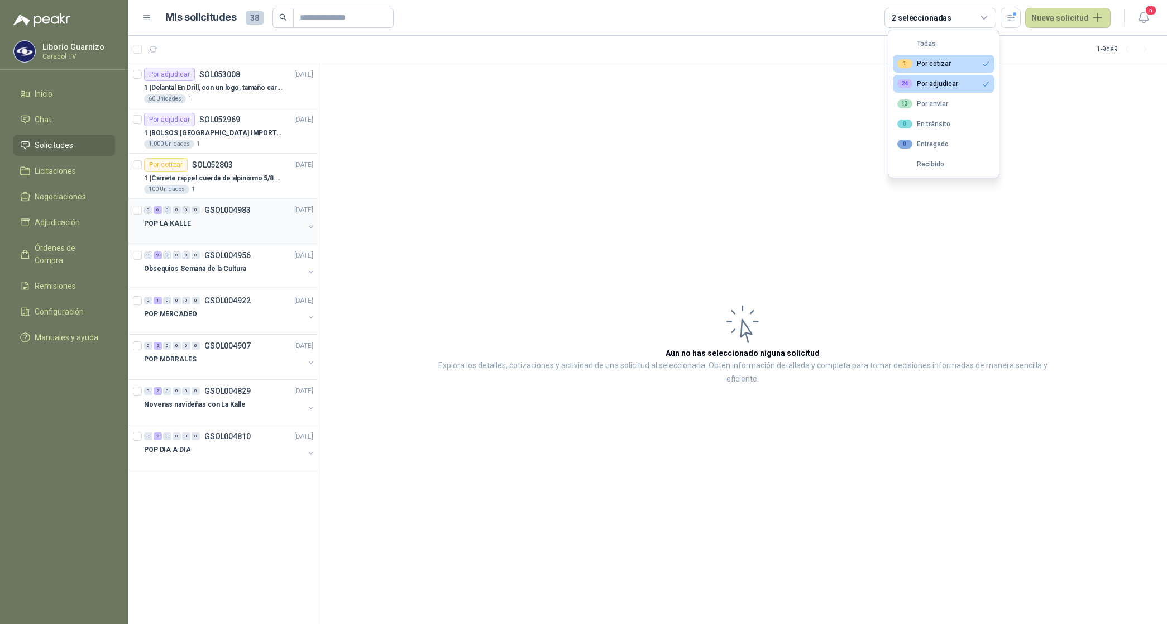
click at [157, 224] on p "POP LA KALLE" at bounding box center [167, 223] width 47 height 11
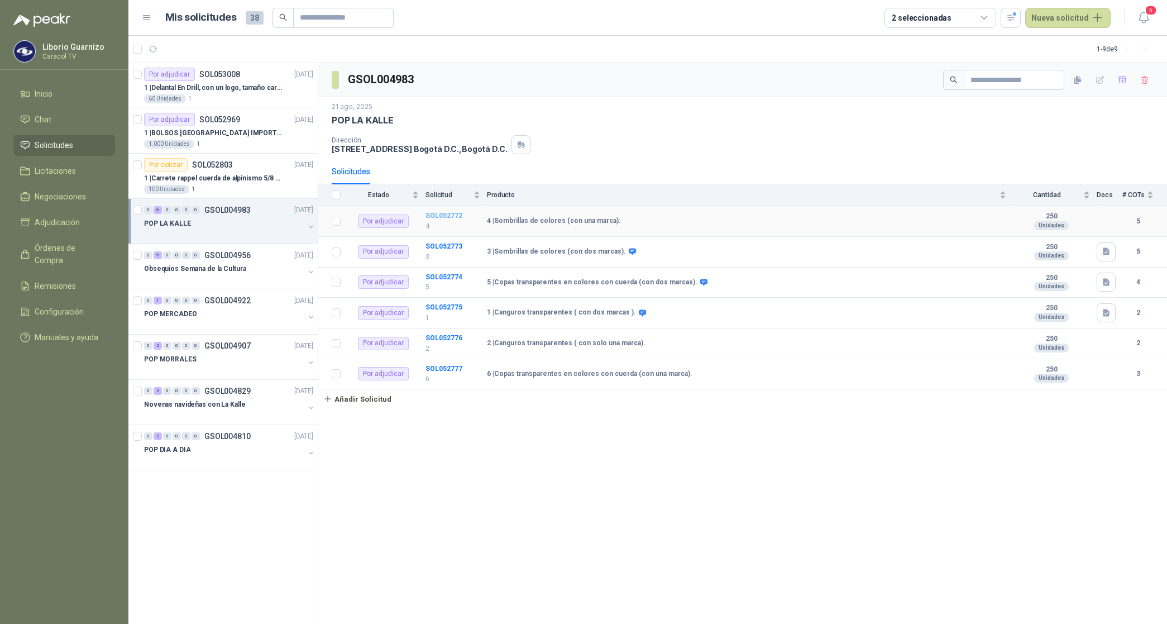
click at [449, 218] on b "SOL052772" at bounding box center [443, 216] width 37 height 8
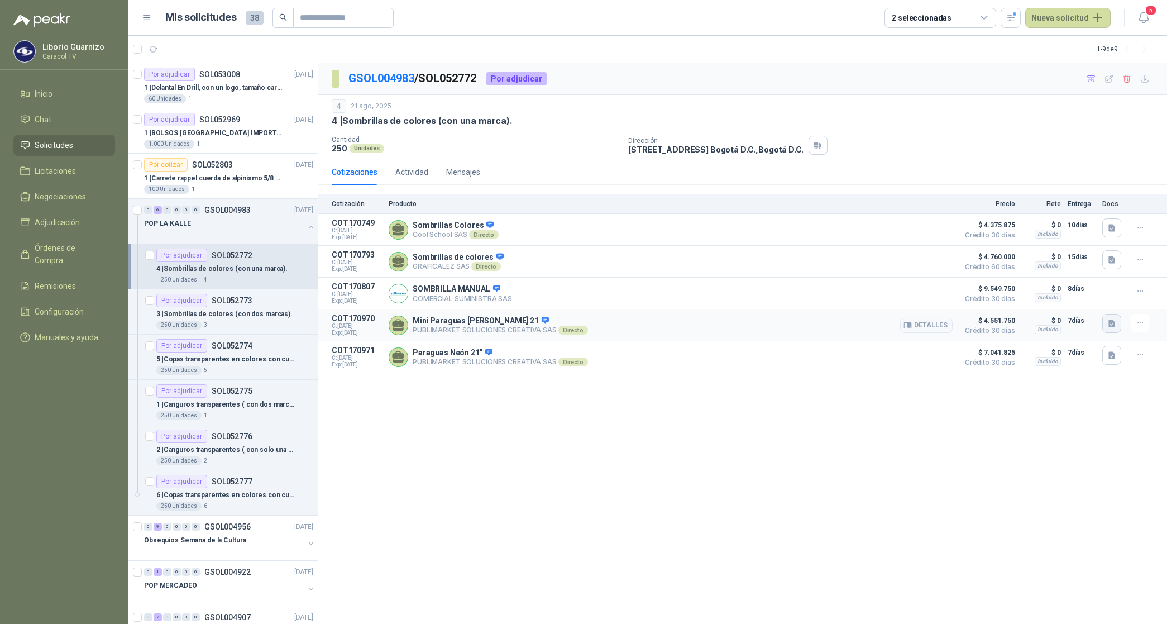
click at [1113, 327] on icon "button" at bounding box center [1111, 323] width 7 height 7
click at [991, 295] on div "PUBLIMARKET COTIZACION OMG 2763-25 CARACOL-POP.pdf" at bounding box center [1006, 302] width 232 height 26
click at [987, 299] on button "PUBLIMARKET COTIZACION OMG 2763-25 CARACOL-POP.pdf" at bounding box center [1005, 302] width 217 height 12
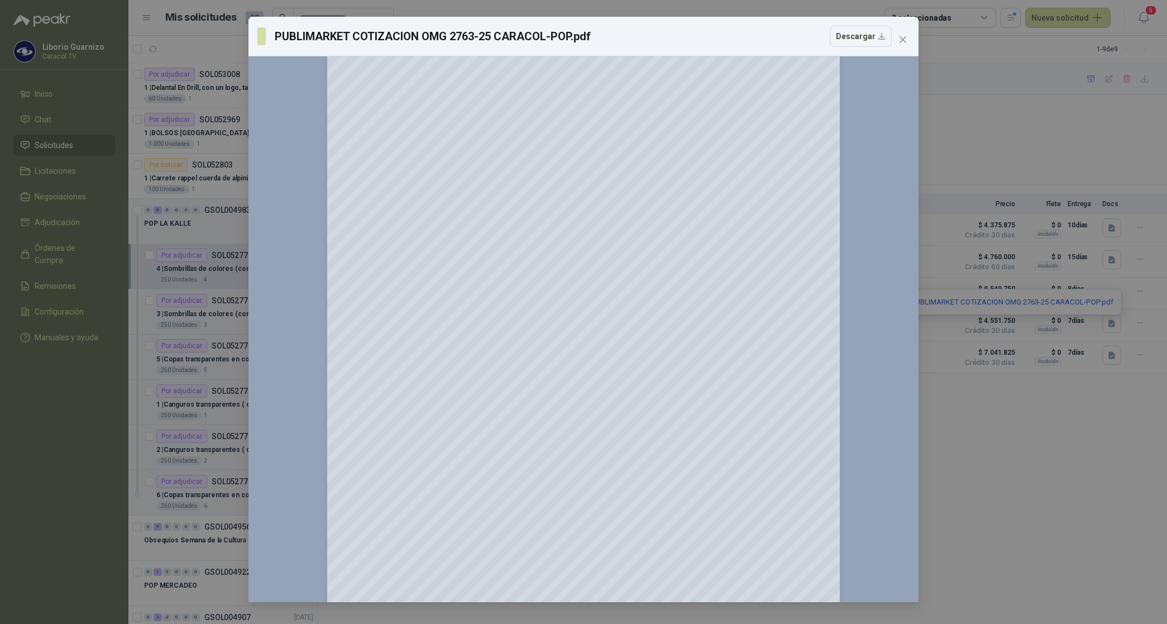
scroll to position [70, 0]
click at [899, 37] on icon "close" at bounding box center [902, 39] width 7 height 7
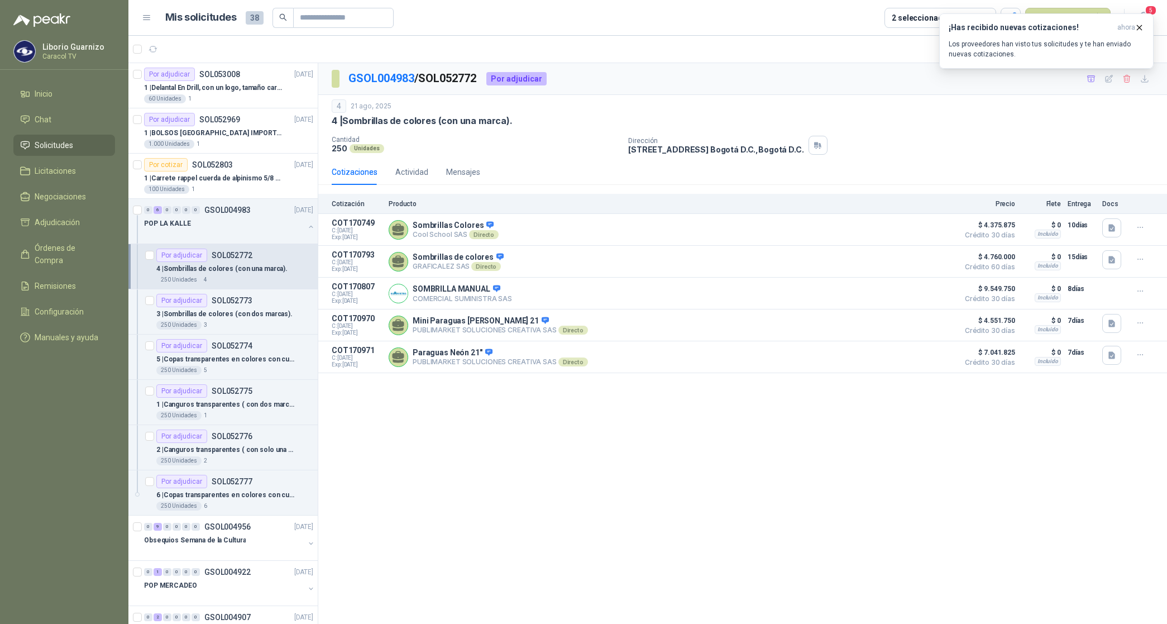
click at [253, 269] on p "4 | Sombrillas de colores (con una marca)." at bounding box center [221, 268] width 131 height 11
